Goal: Task Accomplishment & Management: Manage account settings

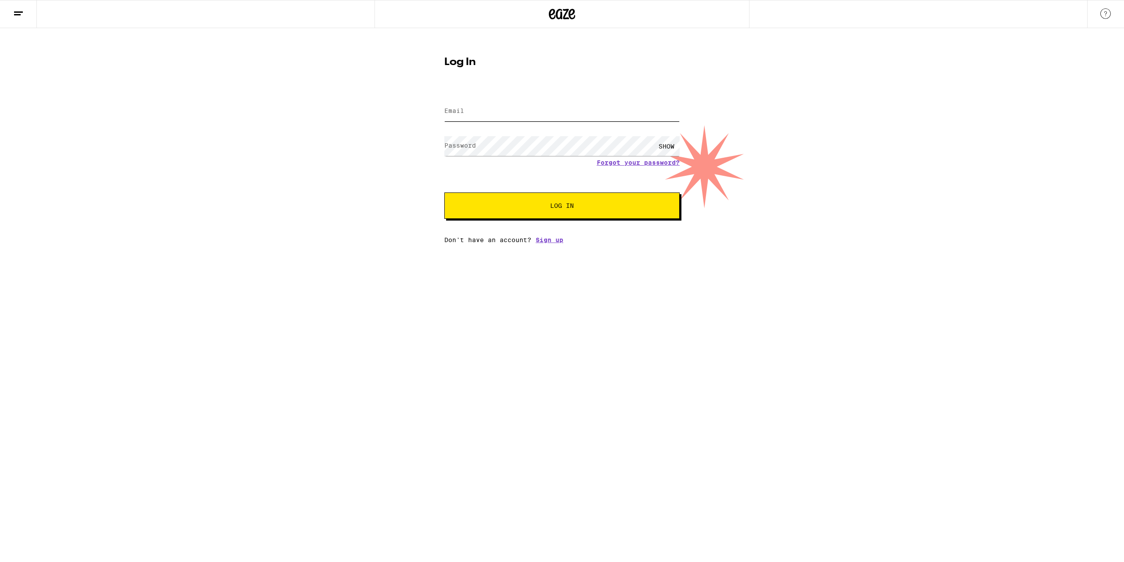
click at [479, 115] on input "Email" at bounding box center [561, 111] width 235 height 20
type input "joestabox@hotmail.com"
click at [631, 162] on link "Forgot your password?" at bounding box center [638, 162] width 83 height 7
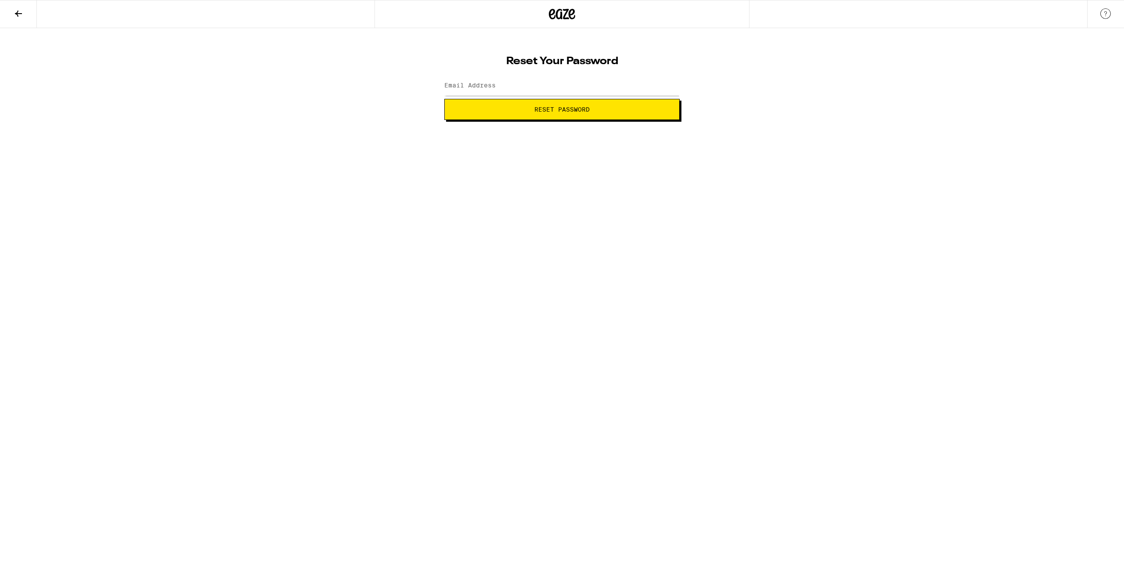
click at [443, 81] on div "Reset Your Password Email Address Reset Password" at bounding box center [562, 85] width 253 height 70
click at [458, 88] on label "Email Address" at bounding box center [469, 85] width 51 height 7
type input "joestabox@hotmail.com"
click at [530, 109] on span "Reset Password" at bounding box center [562, 109] width 220 height 6
click at [464, 86] on label "New password" at bounding box center [467, 85] width 47 height 7
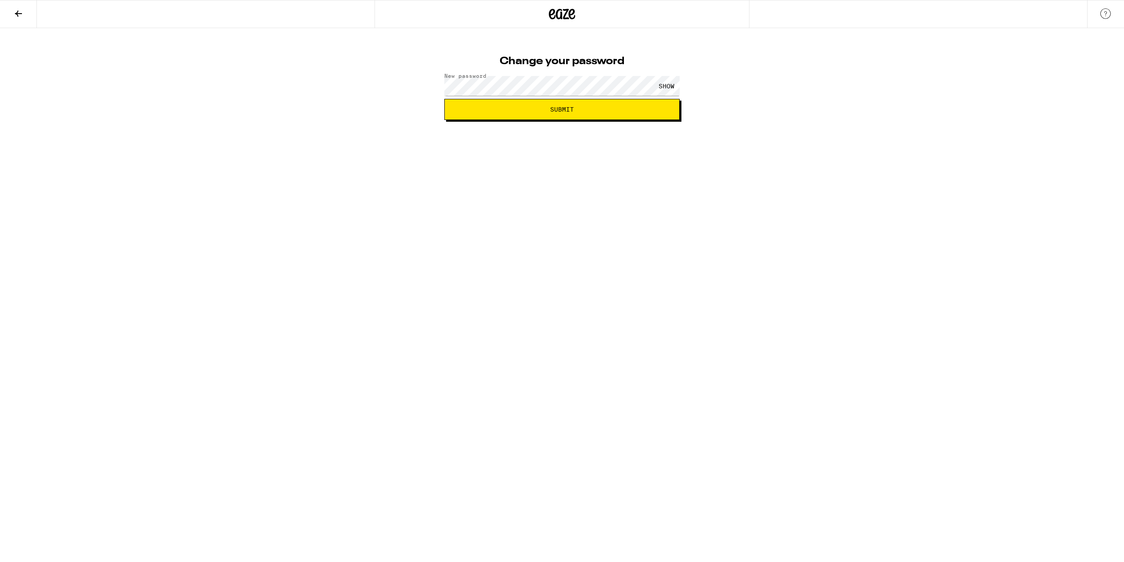
click at [541, 109] on span "Submit" at bounding box center [562, 109] width 220 height 6
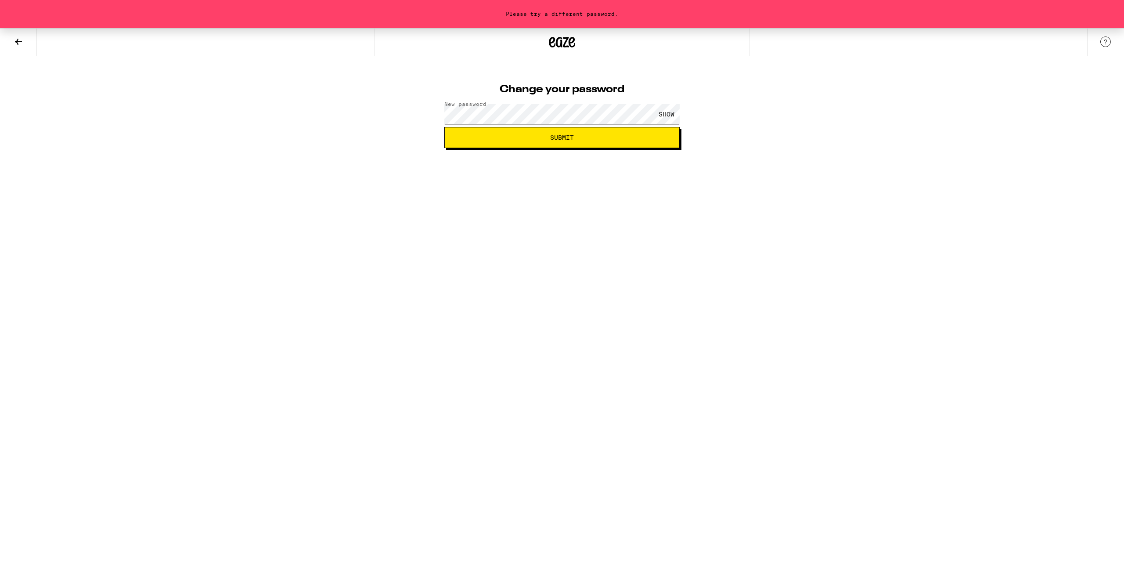
click at [411, 125] on div "Please try a different password. Change your password New password SHOW Submit" at bounding box center [562, 88] width 1124 height 120
click at [542, 143] on button "Submit" at bounding box center [561, 137] width 235 height 21
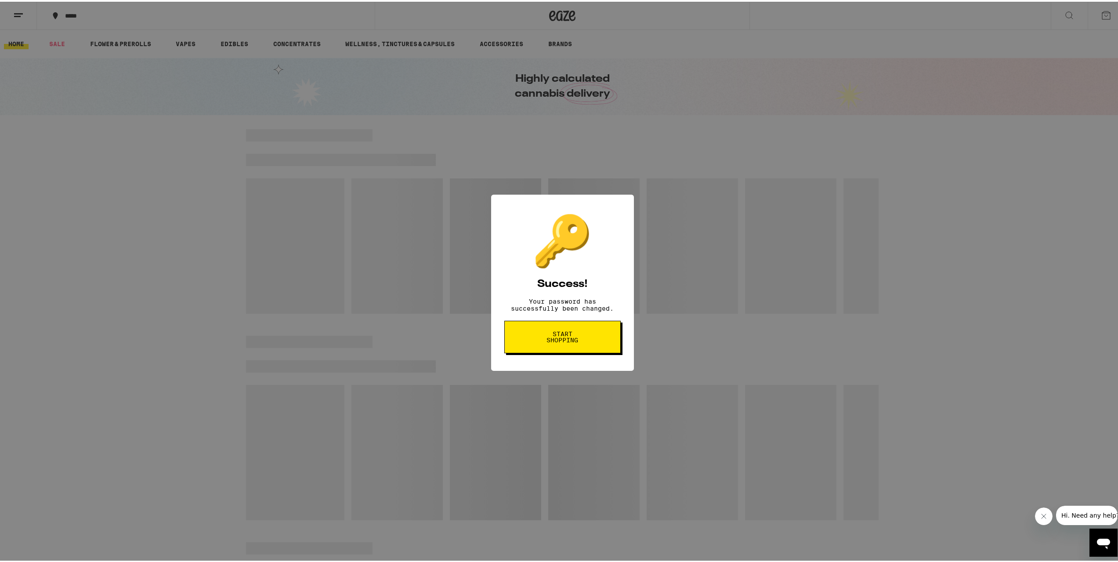
click at [568, 341] on span "Start shopping" at bounding box center [562, 335] width 45 height 12
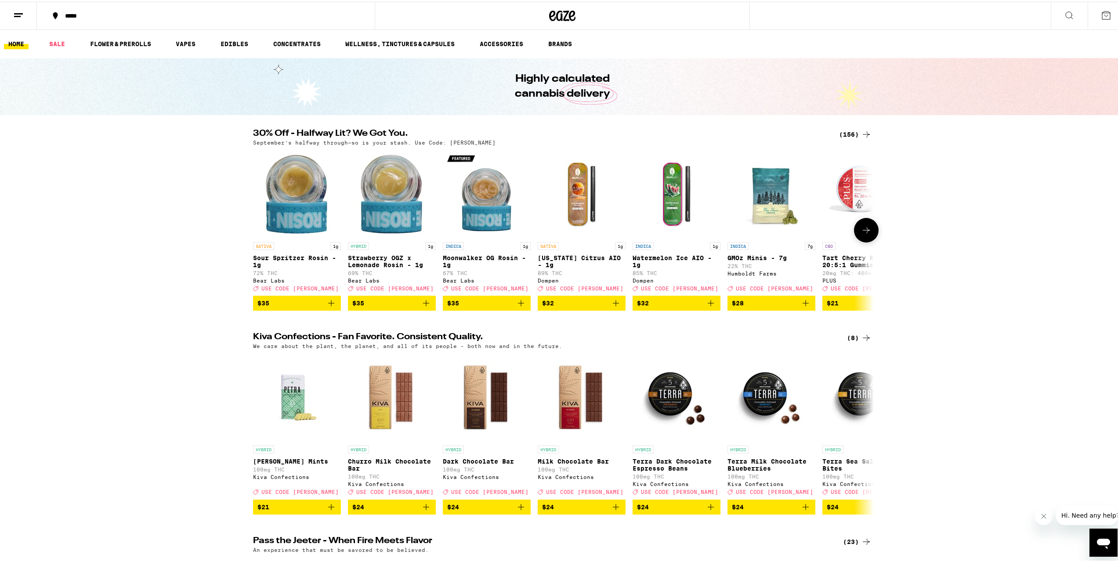
click at [864, 231] on icon at bounding box center [866, 228] width 11 height 11
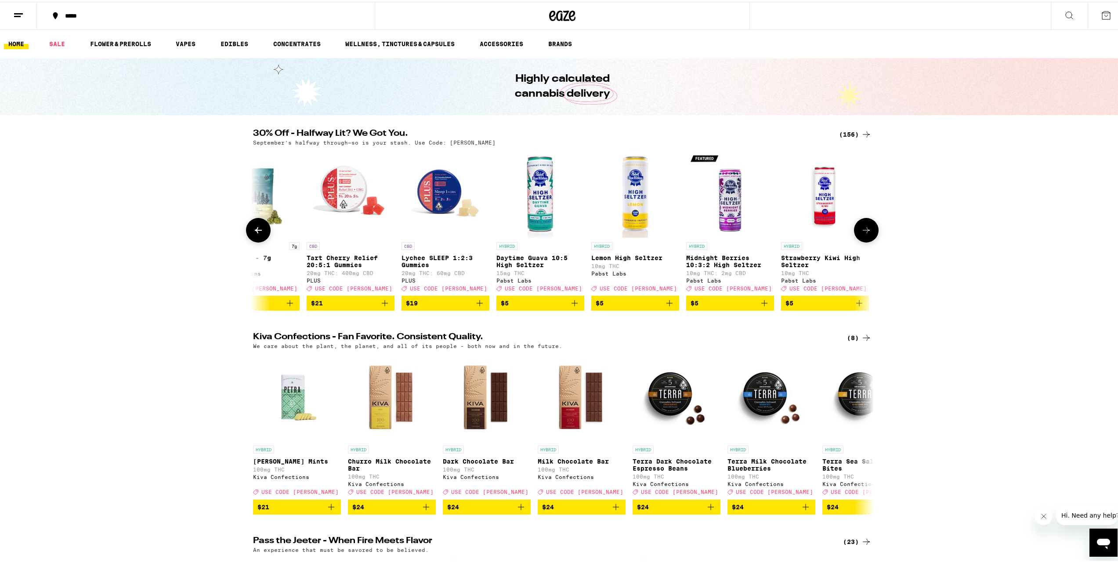
scroll to position [0, 523]
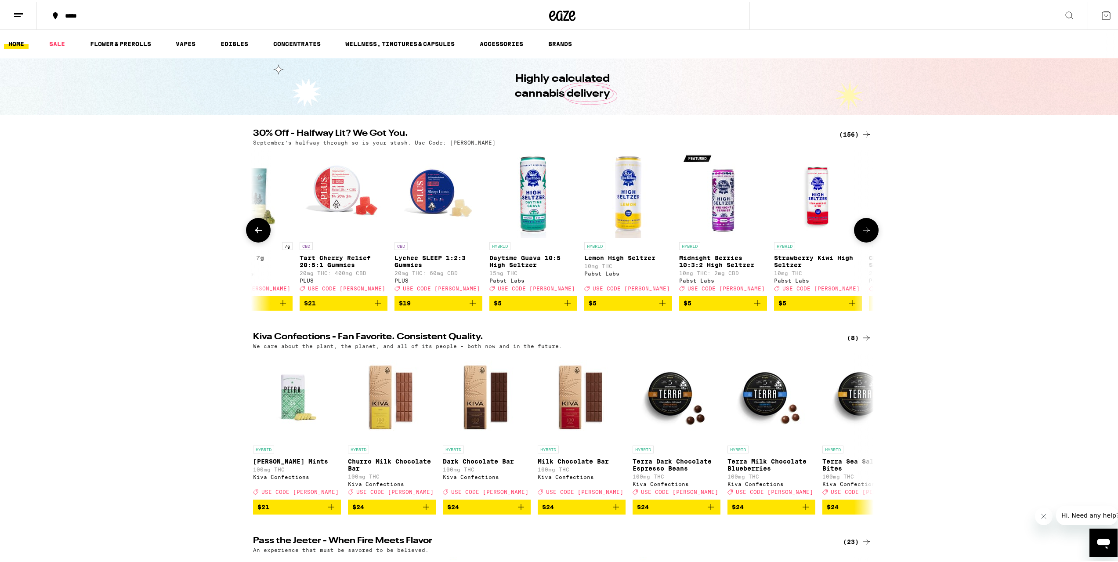
click at [864, 231] on icon at bounding box center [866, 228] width 11 height 11
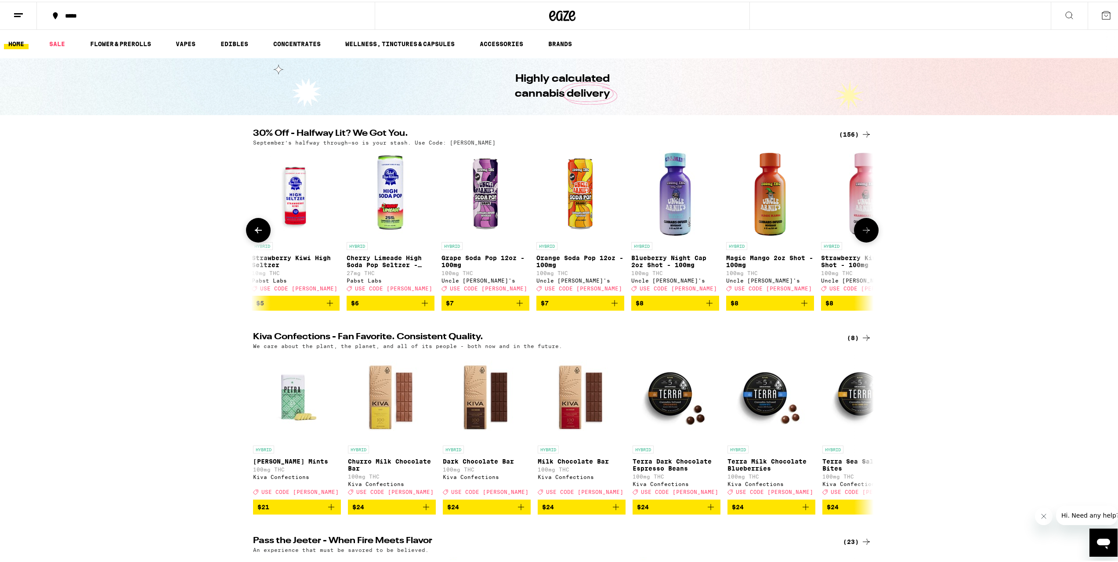
scroll to position [0, 1045]
click at [864, 231] on icon at bounding box center [866, 228] width 11 height 11
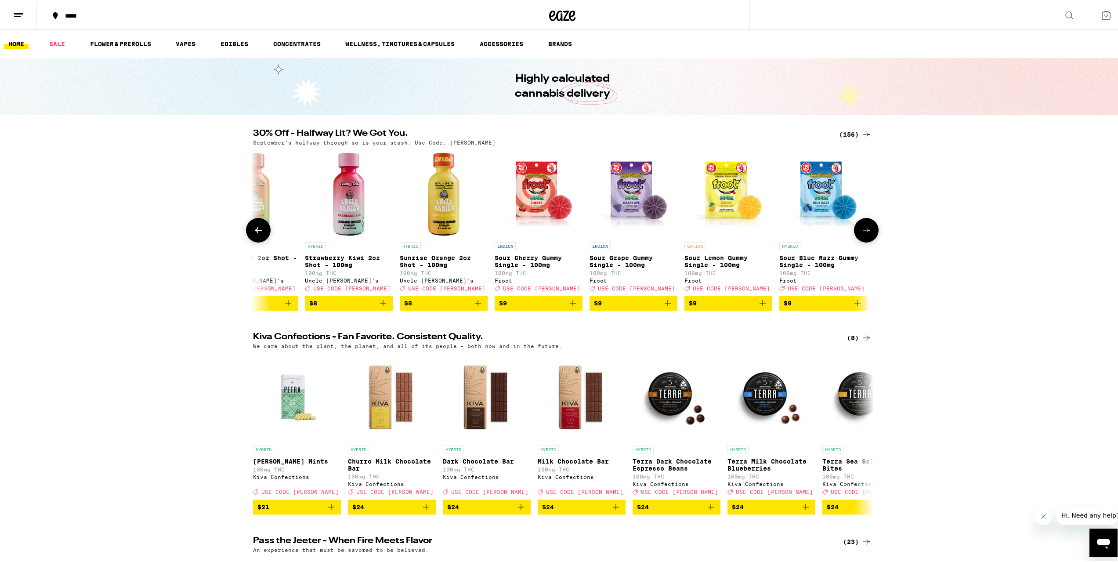
scroll to position [0, 1568]
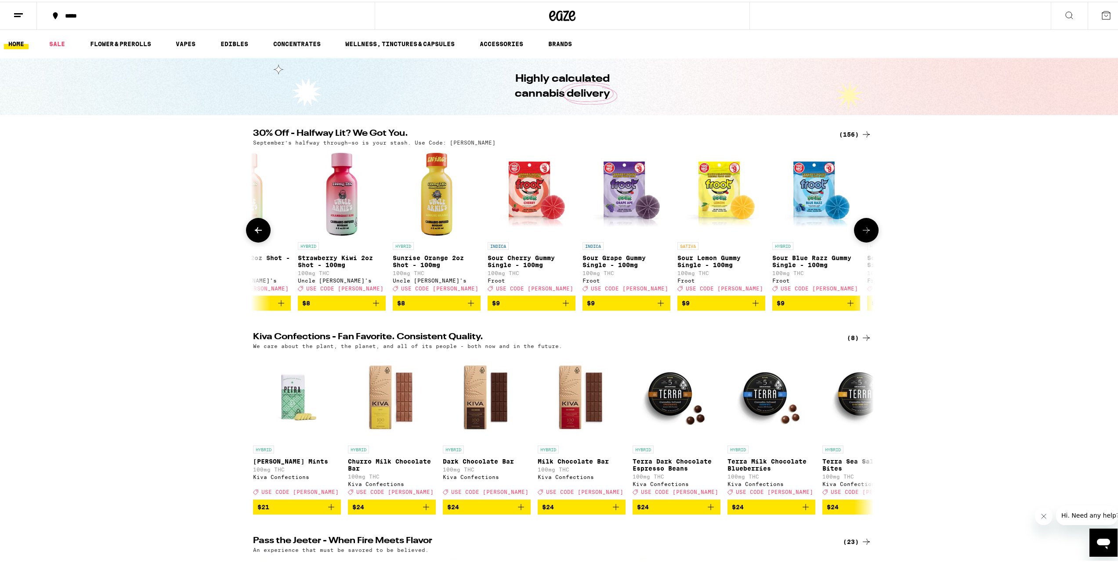
click at [864, 231] on icon at bounding box center [866, 228] width 11 height 11
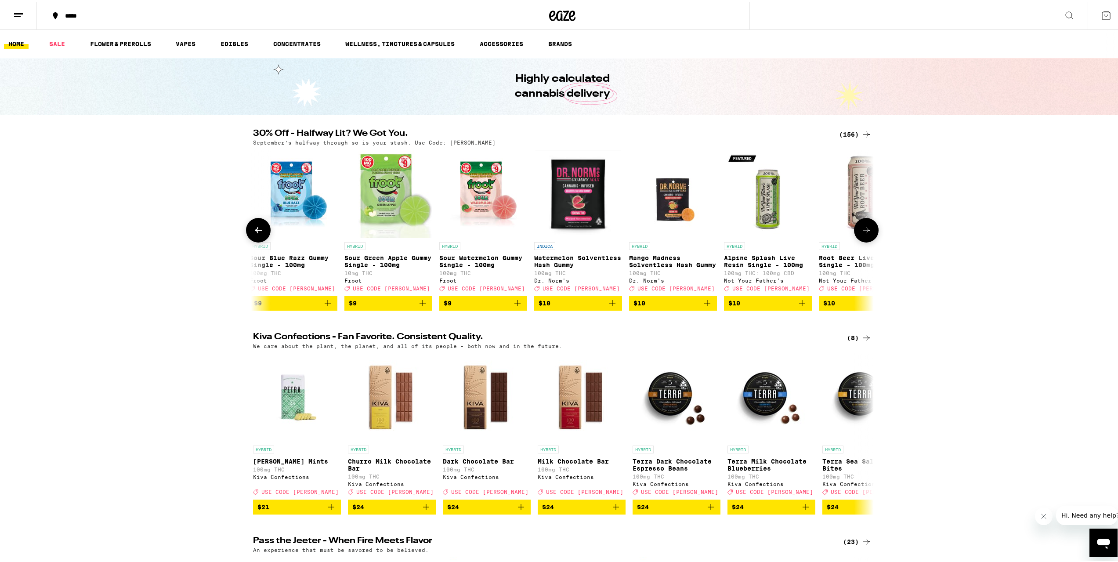
click at [864, 231] on icon at bounding box center [866, 228] width 11 height 11
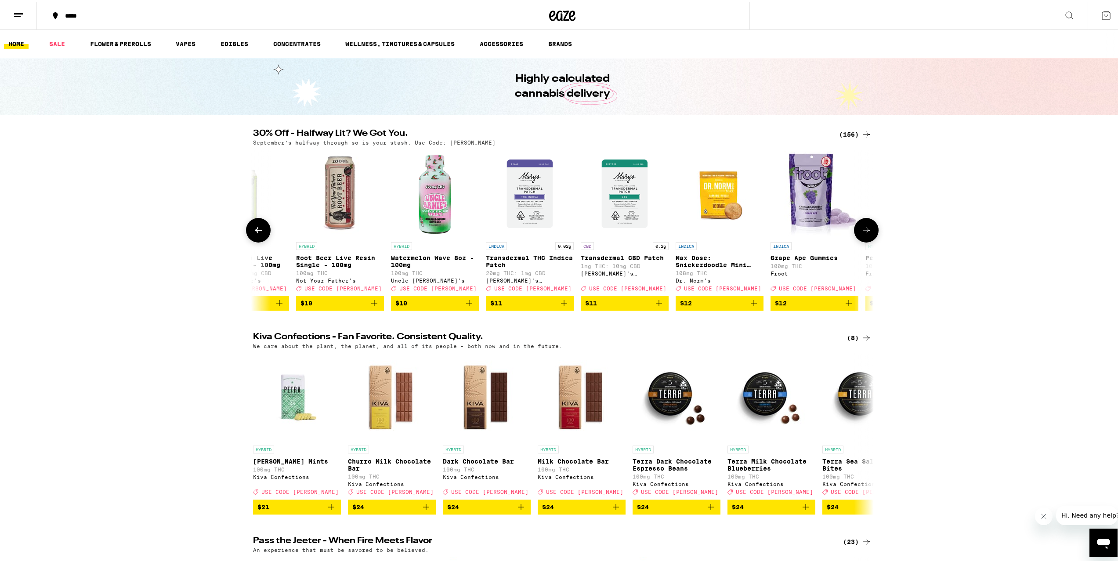
click at [864, 231] on icon at bounding box center [866, 228] width 11 height 11
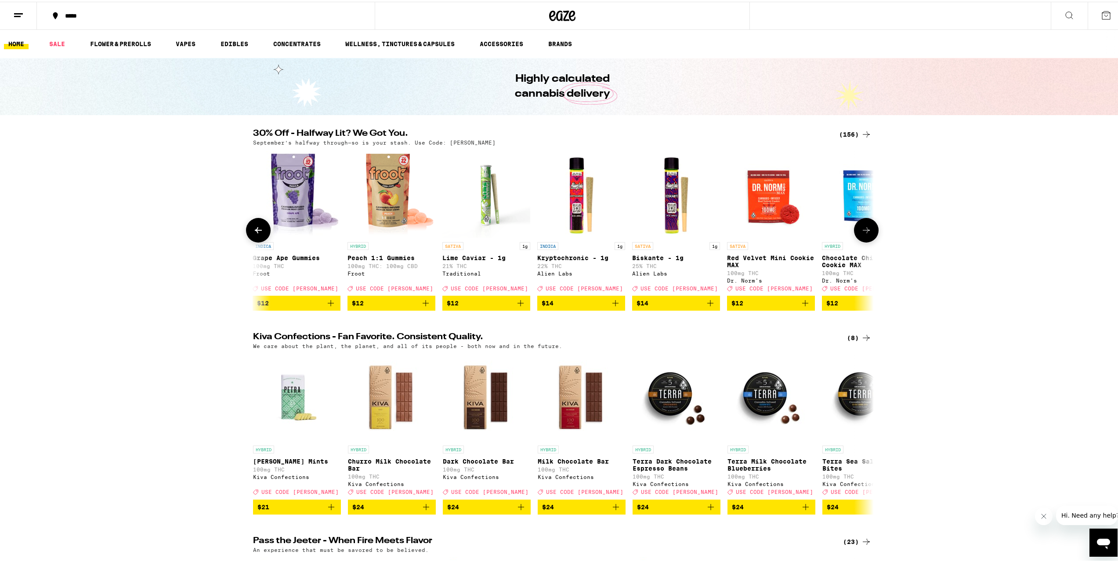
scroll to position [0, 3136]
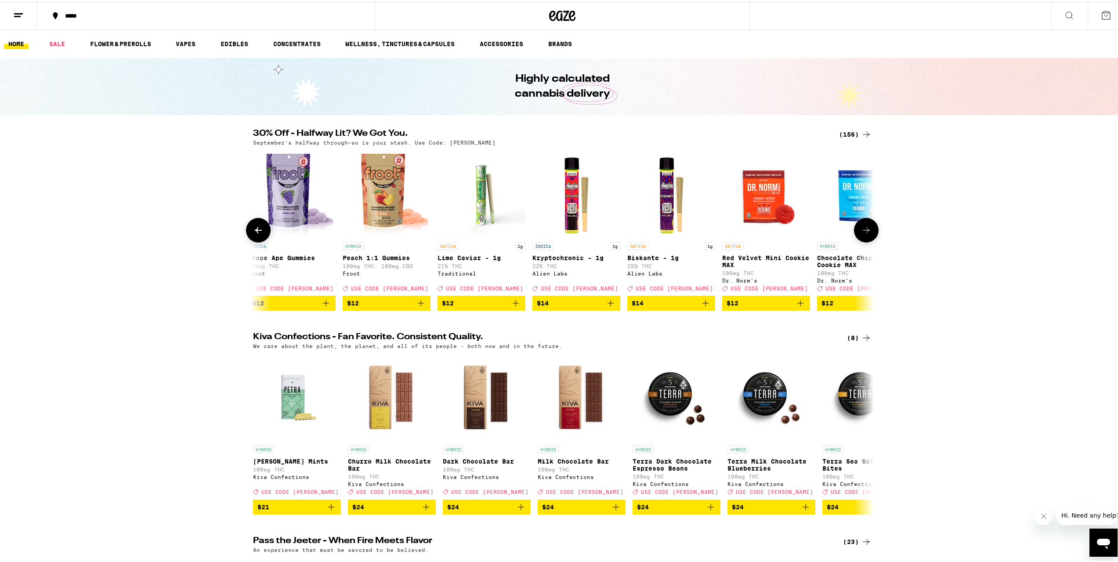
click at [864, 231] on icon at bounding box center [866, 228] width 11 height 11
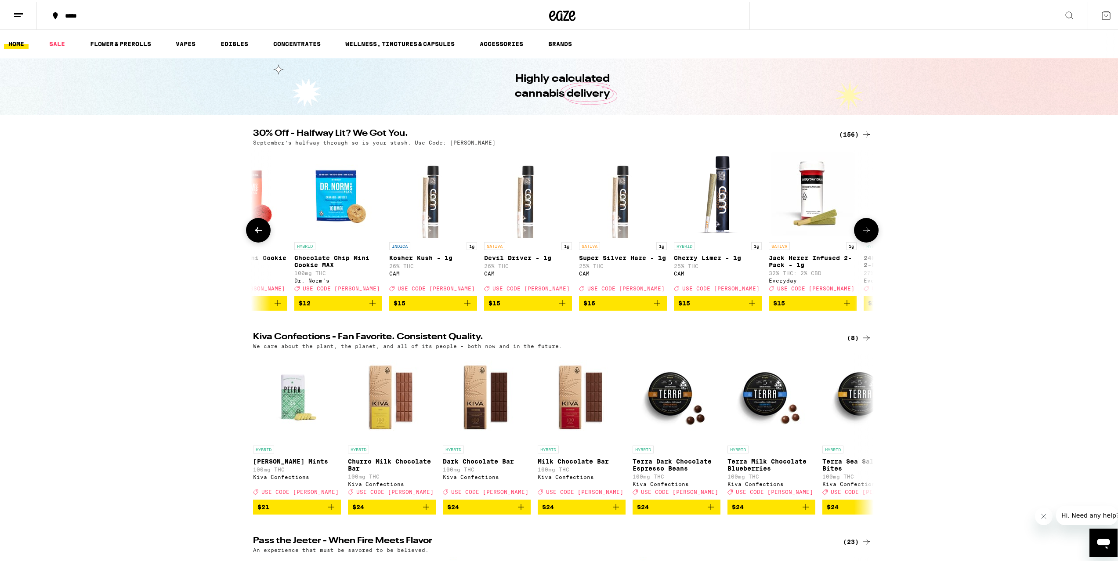
click at [864, 231] on icon at bounding box center [866, 228] width 11 height 11
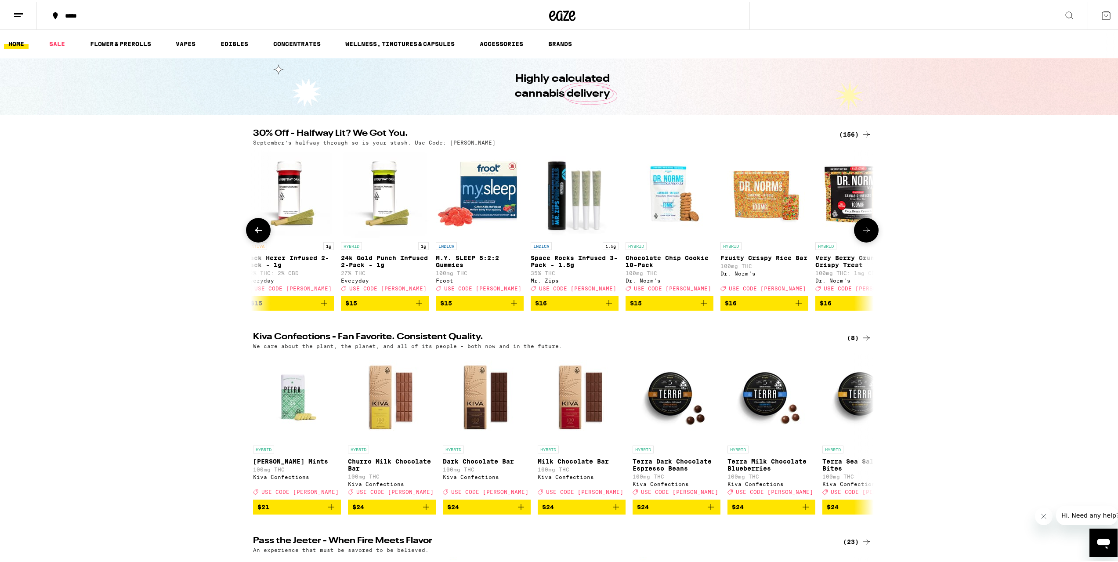
click at [864, 231] on icon at bounding box center [866, 228] width 11 height 11
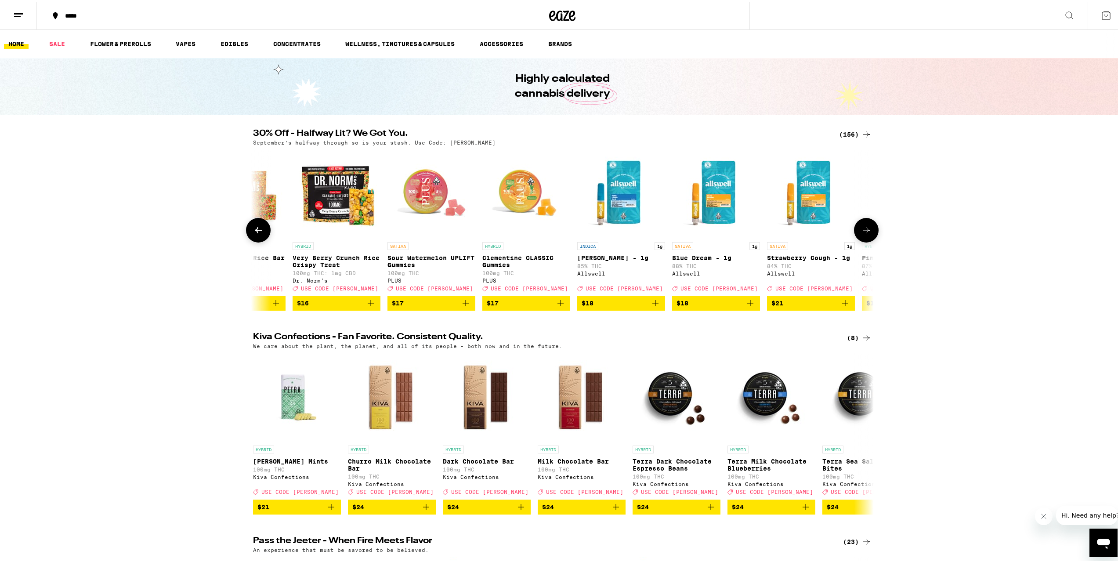
click at [864, 231] on icon at bounding box center [866, 228] width 11 height 11
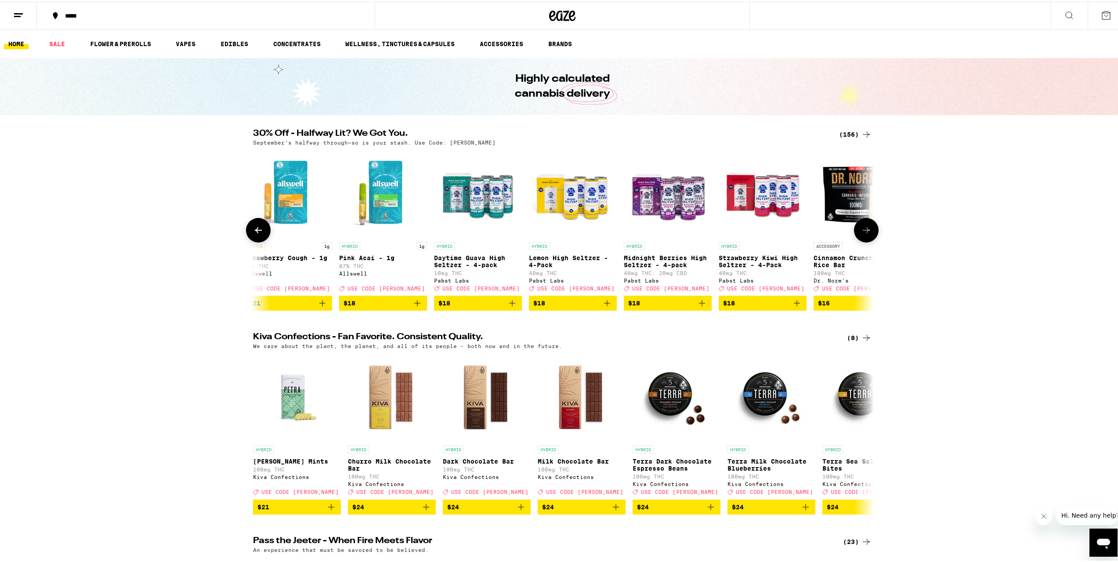
click at [864, 231] on icon at bounding box center [866, 228] width 11 height 11
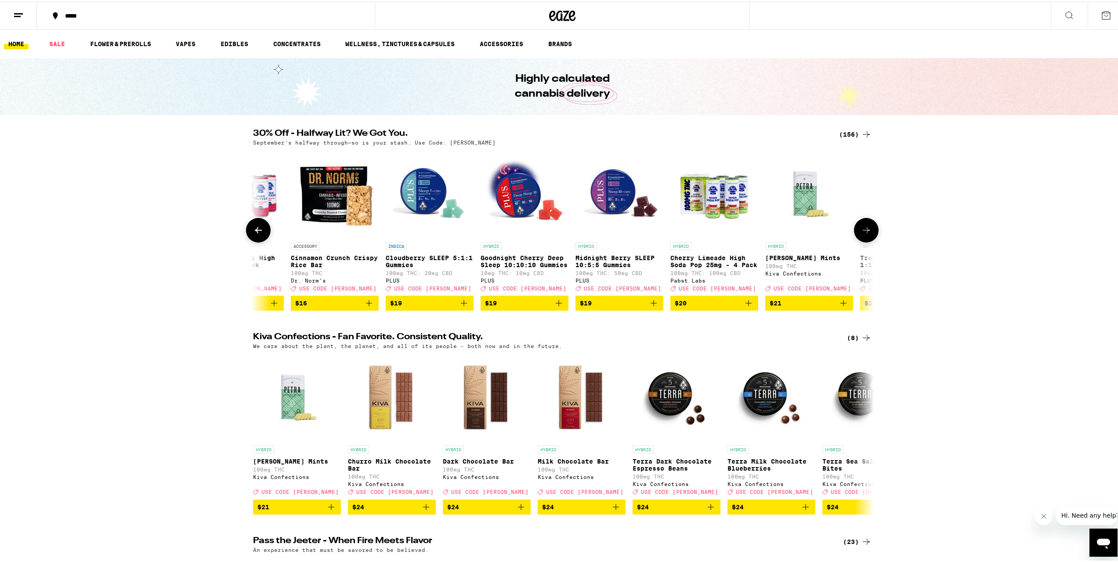
click at [864, 231] on icon at bounding box center [866, 228] width 11 height 11
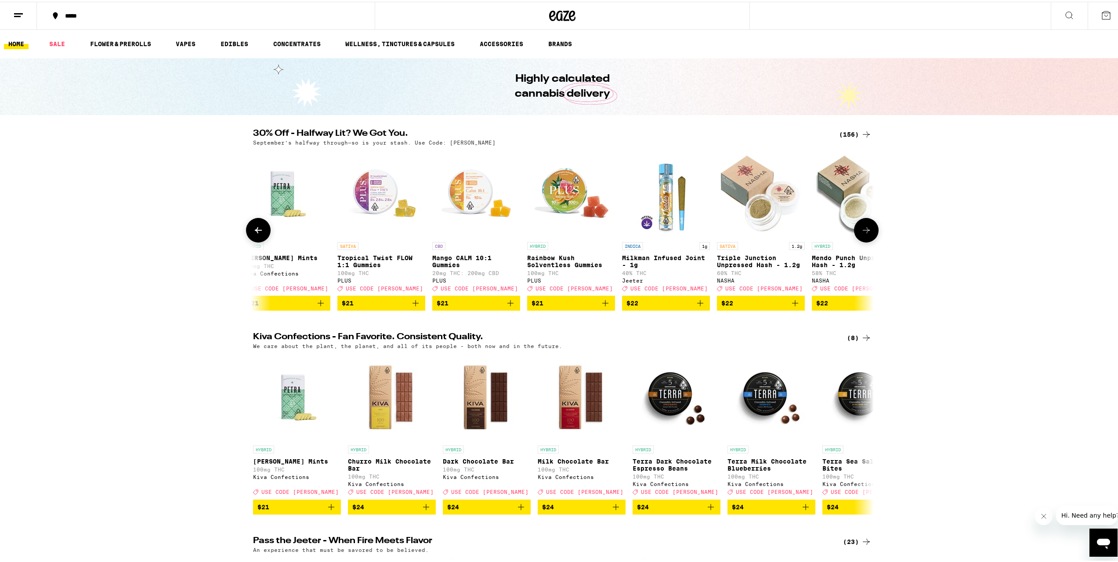
click at [864, 231] on icon at bounding box center [866, 228] width 11 height 11
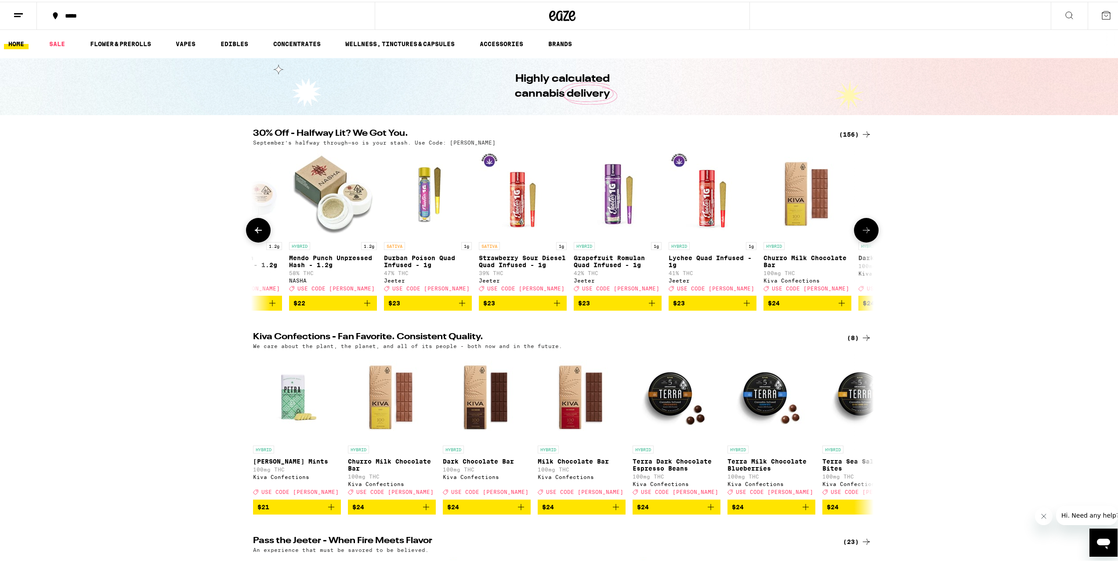
click at [864, 231] on icon at bounding box center [866, 228] width 11 height 11
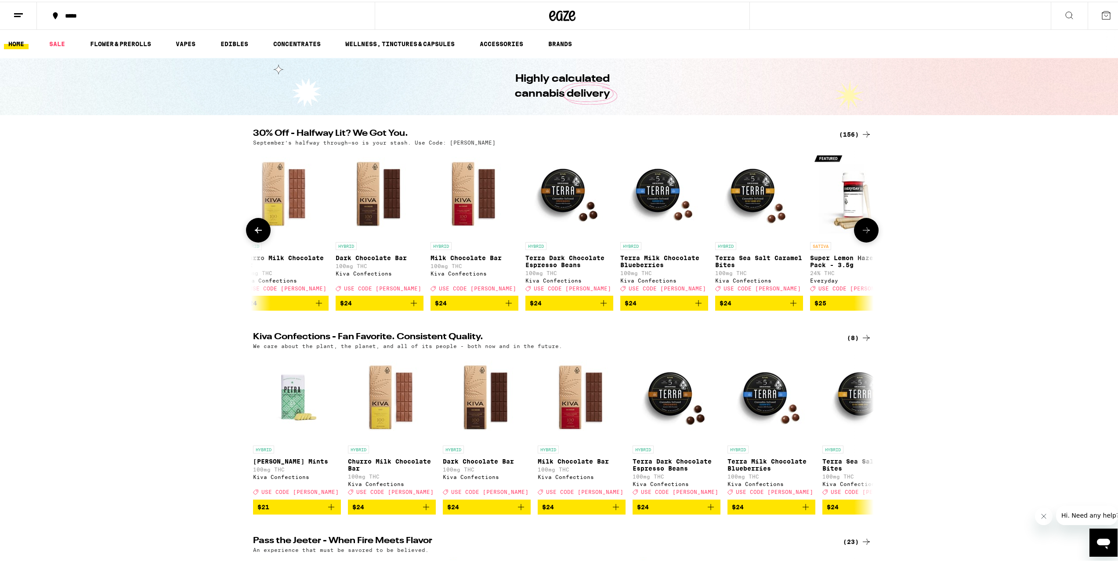
click at [864, 231] on icon at bounding box center [866, 228] width 11 height 11
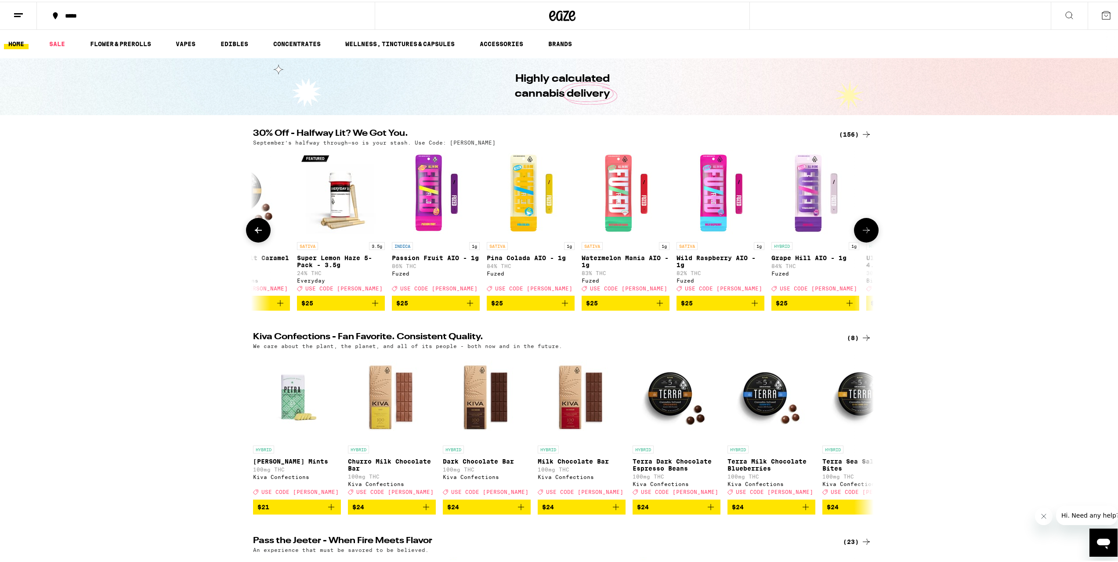
scroll to position [0, 7839]
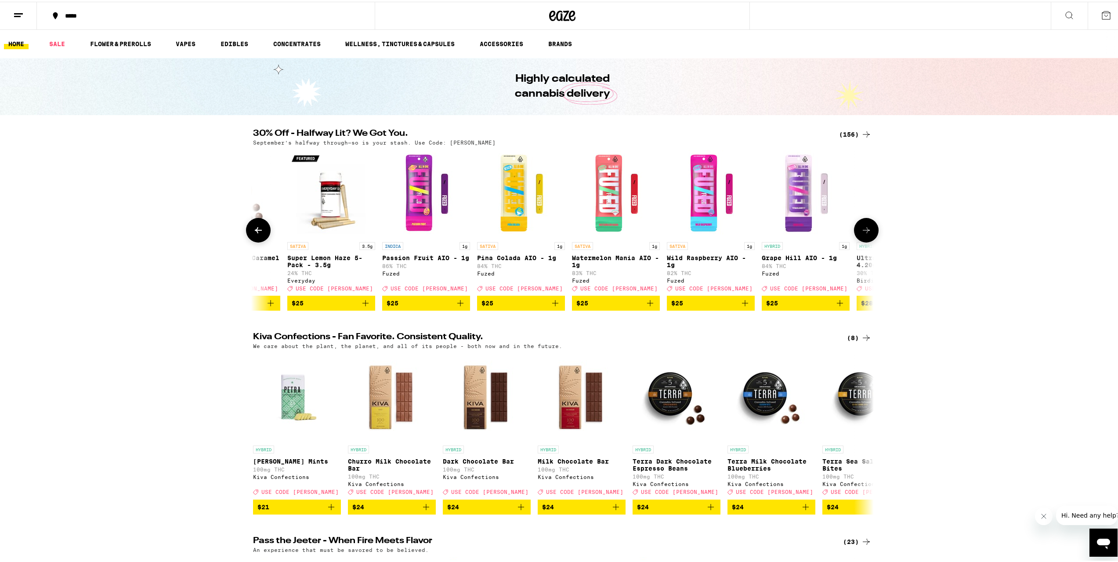
click at [864, 231] on icon at bounding box center [866, 228] width 11 height 11
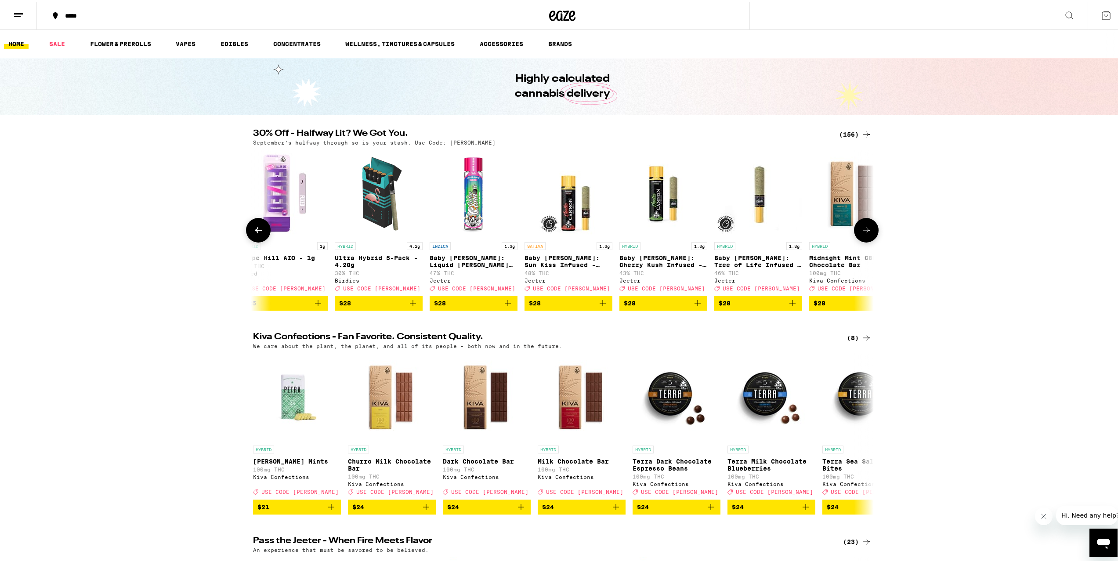
scroll to position [0, 8361]
click at [864, 231] on icon at bounding box center [866, 228] width 11 height 11
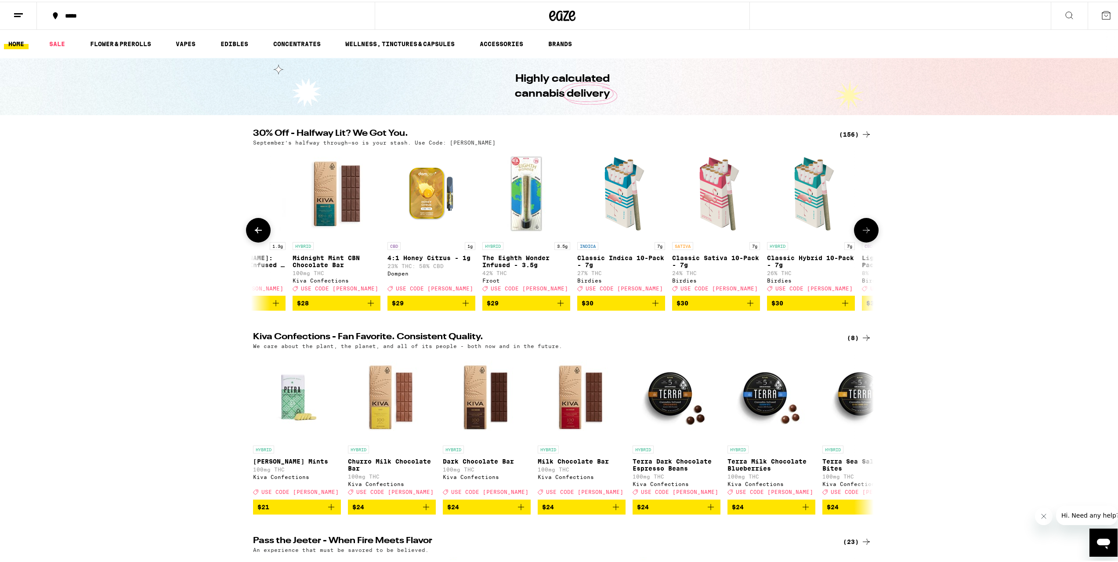
scroll to position [0, 8884]
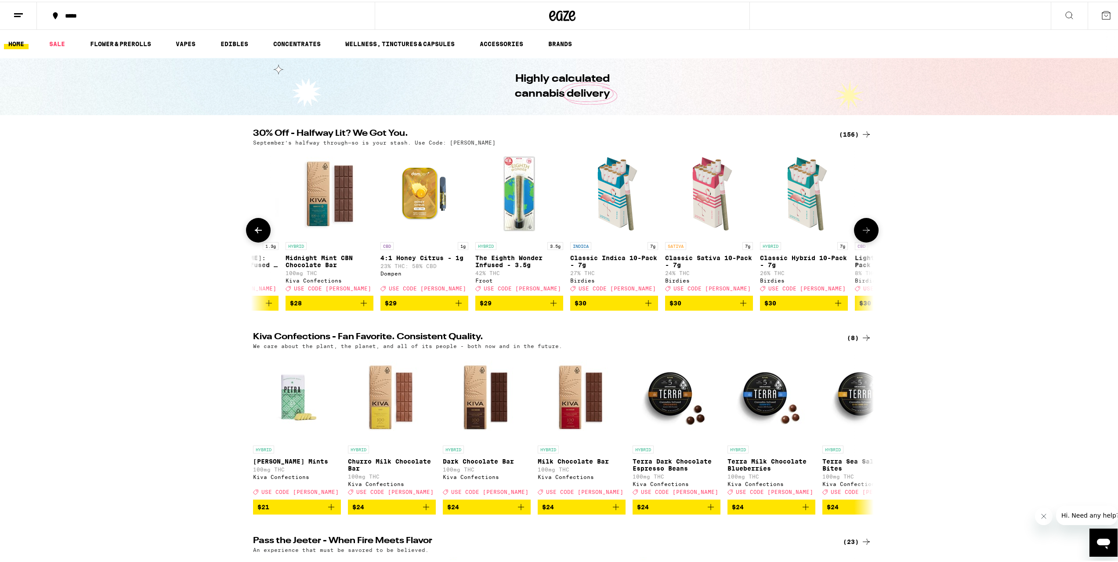
click at [864, 231] on icon at bounding box center [866, 228] width 11 height 11
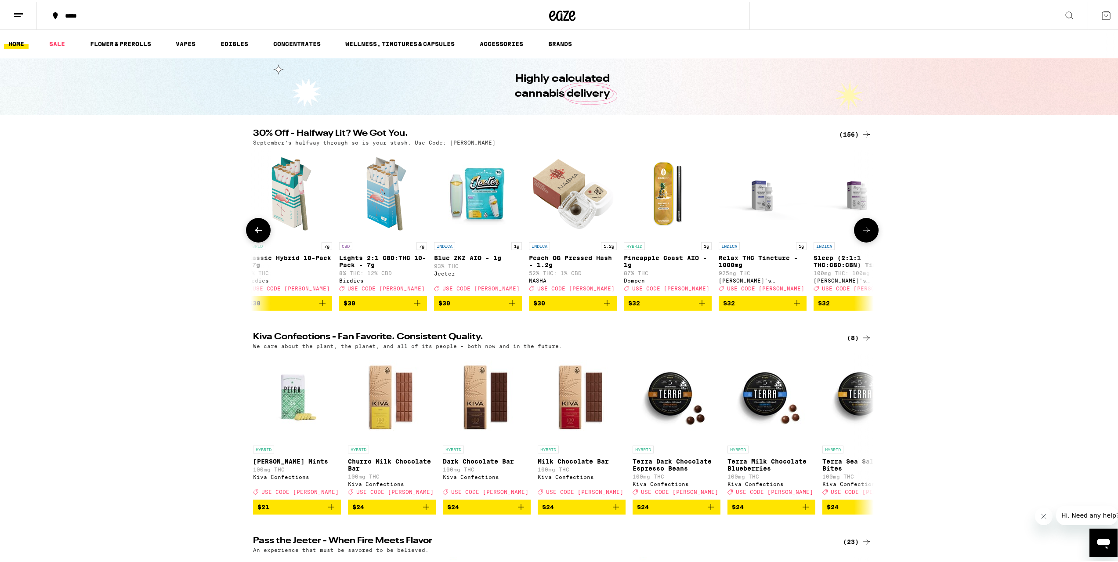
scroll to position [0, 9407]
